Goal: Task Accomplishment & Management: Complete application form

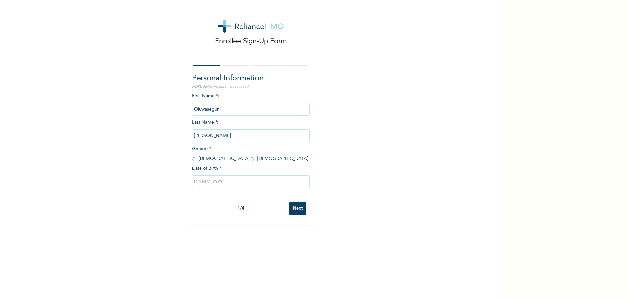
click at [193, 160] on span "Gender * : [DEMOGRAPHIC_DATA] [DEMOGRAPHIC_DATA]" at bounding box center [250, 153] width 116 height 14
click at [192, 158] on input "radio" at bounding box center [193, 158] width 3 height 6
radio input "true"
click at [206, 182] on input "text" at bounding box center [251, 181] width 118 height 13
click at [248, 209] on select "January February March April May June July August September October November De…" at bounding box center [237, 207] width 35 height 13
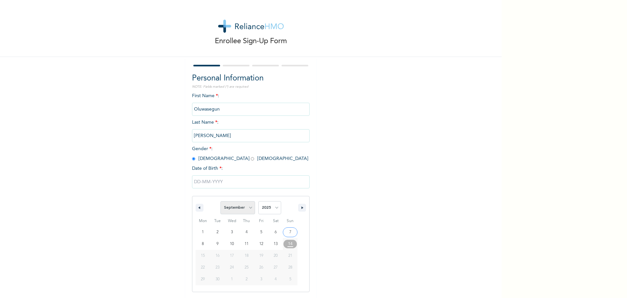
select select "6"
click at [220, 201] on select "January February March April May June July August September October November De…" at bounding box center [237, 207] width 35 height 13
type input "[DATE]"
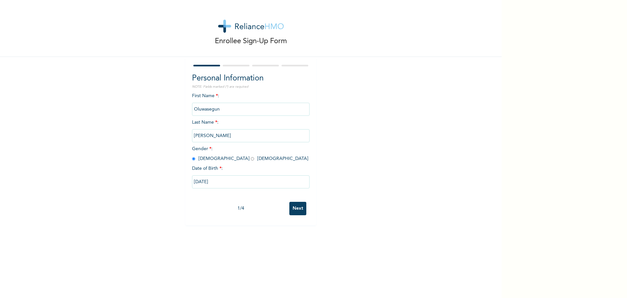
click at [236, 184] on input "[DATE]" at bounding box center [251, 181] width 118 height 13
select select "6"
click at [274, 207] on select "2025 2024 2023 2022 2021 2020 2019 2018 2017 2016 2015 2014 2013 2012 2011 2010…" at bounding box center [269, 207] width 23 height 13
select select "1997"
click at [258, 201] on select "2025 2024 2023 2022 2021 2020 2019 2018 2017 2016 2015 2014 2013 2012 2011 2010…" at bounding box center [269, 207] width 23 height 13
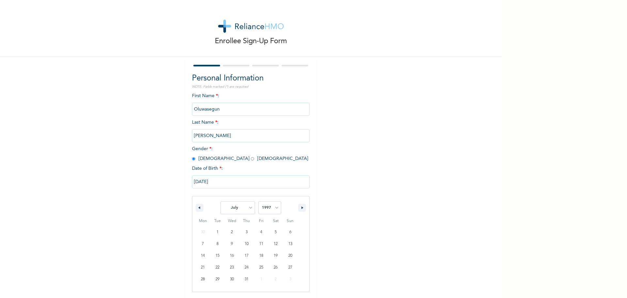
click at [295, 277] on div "Enrollee Sign-Up Form Personal Information NOTE: Fields marked (*) are required…" at bounding box center [251, 149] width 502 height 298
click at [228, 184] on input "[DATE]" at bounding box center [251, 181] width 118 height 13
select select "6"
click at [275, 204] on select "2025 2024 2023 2022 2021 2020 2019 2018 2017 2016 2015 2014 2013 2012 2011 2010…" at bounding box center [269, 207] width 23 height 13
select select "1997"
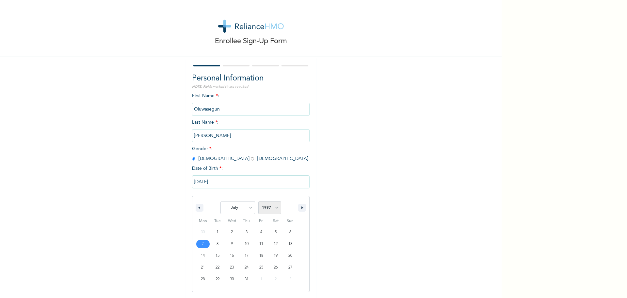
click at [258, 201] on select "2025 2024 2023 2022 2021 2020 2019 2018 2017 2016 2015 2014 2013 2012 2011 2010…" at bounding box center [269, 207] width 23 height 13
type input "[DATE]"
click at [295, 208] on input "Next" at bounding box center [297, 208] width 17 height 13
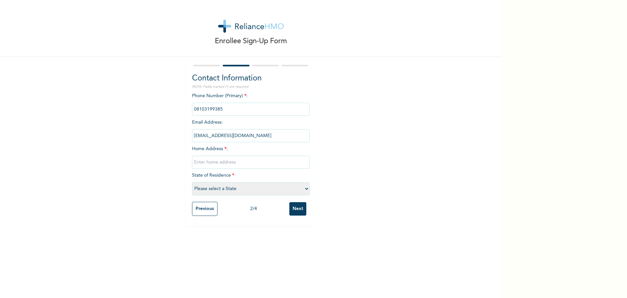
click at [253, 190] on select "Please select a State [PERSON_NAME] (FCT) [PERSON_NAME] Ibom [GEOGRAPHIC_DATA] …" at bounding box center [251, 188] width 118 height 13
select select "31"
click at [192, 182] on select "Please select a State [PERSON_NAME] (FCT) [PERSON_NAME] Ibom [GEOGRAPHIC_DATA] …" at bounding box center [251, 188] width 118 height 13
